Goal: Transaction & Acquisition: Purchase product/service

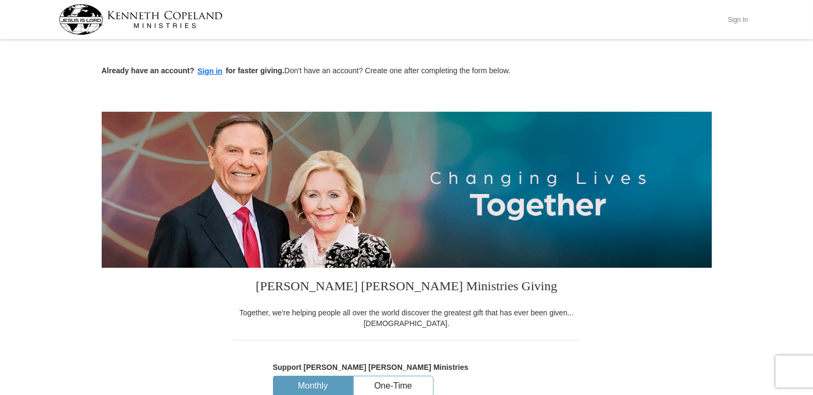
click at [744, 18] on button "Sign In" at bounding box center [738, 19] width 32 height 17
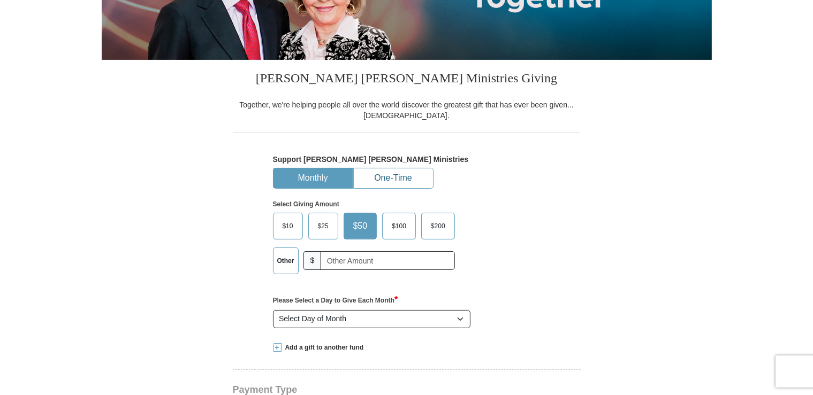
click at [385, 172] on button "One-Time" at bounding box center [393, 179] width 79 height 20
select select "MO"
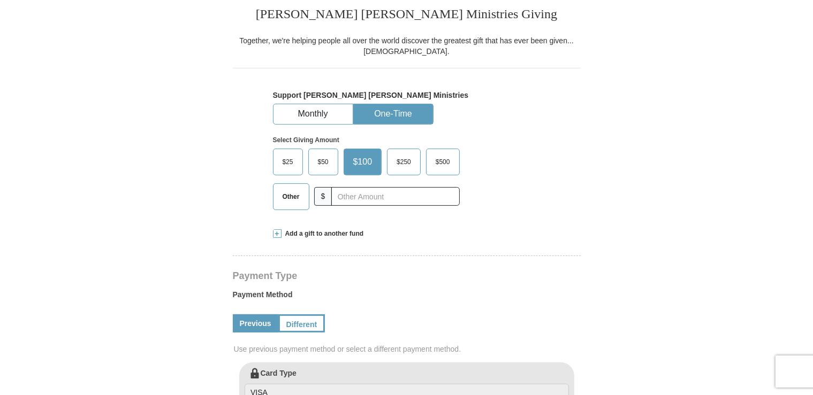
scroll to position [263, 0]
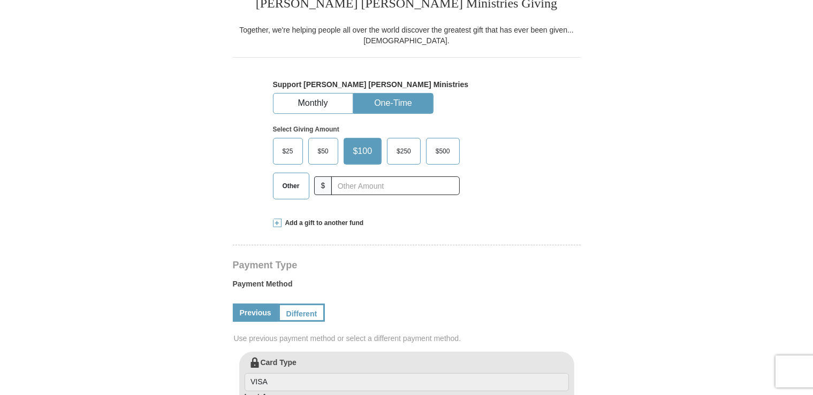
click at [290, 185] on span "Other" at bounding box center [291, 186] width 28 height 16
click at [0, 0] on input "Other" at bounding box center [0, 0] width 0 height 0
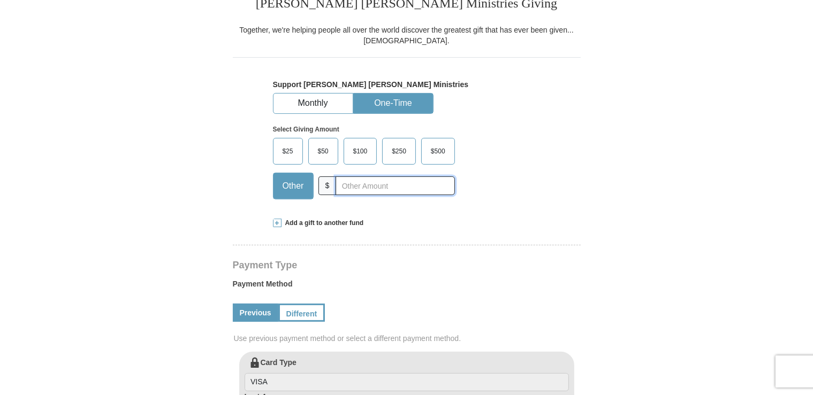
click at [360, 185] on input "text" at bounding box center [395, 186] width 119 height 19
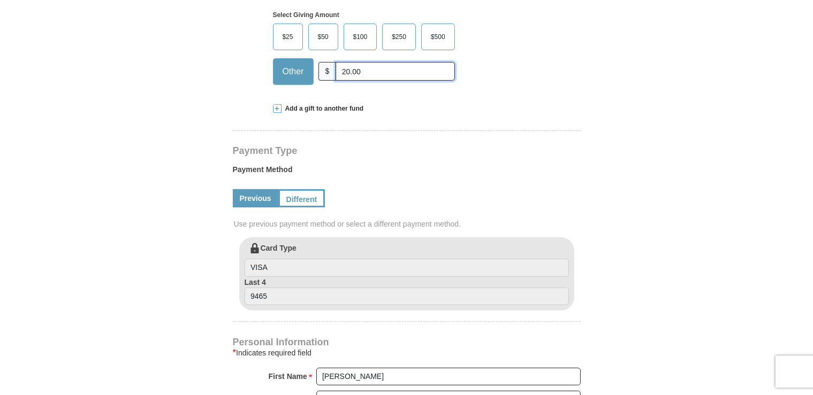
scroll to position [377, 0]
type input "20.00"
click at [570, 115] on div "Kenneth Copeland Ministries Giving Together, we're helping people all over the …" at bounding box center [407, 344] width 348 height 945
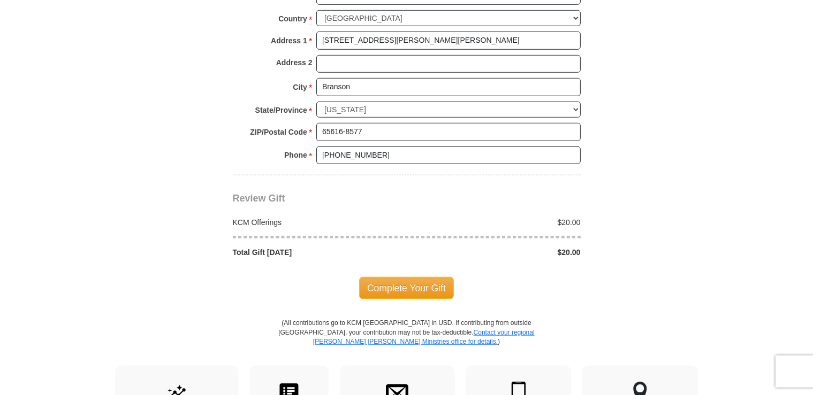
scroll to position [828, 0]
click at [420, 285] on span "Complete Your Gift" at bounding box center [406, 287] width 95 height 22
